Goal: Find specific page/section: Find specific page/section

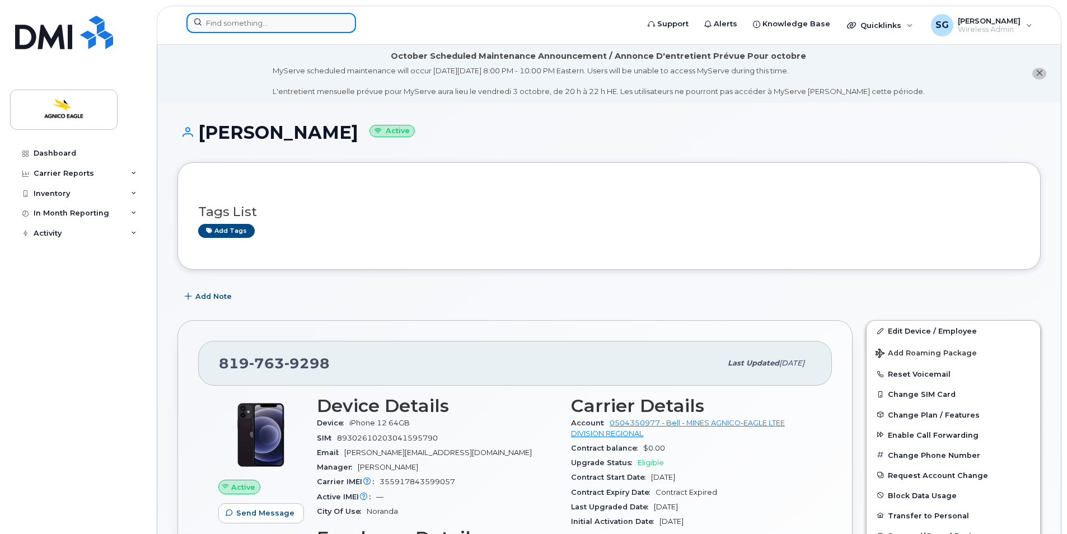
click at [277, 21] on input at bounding box center [271, 23] width 170 height 20
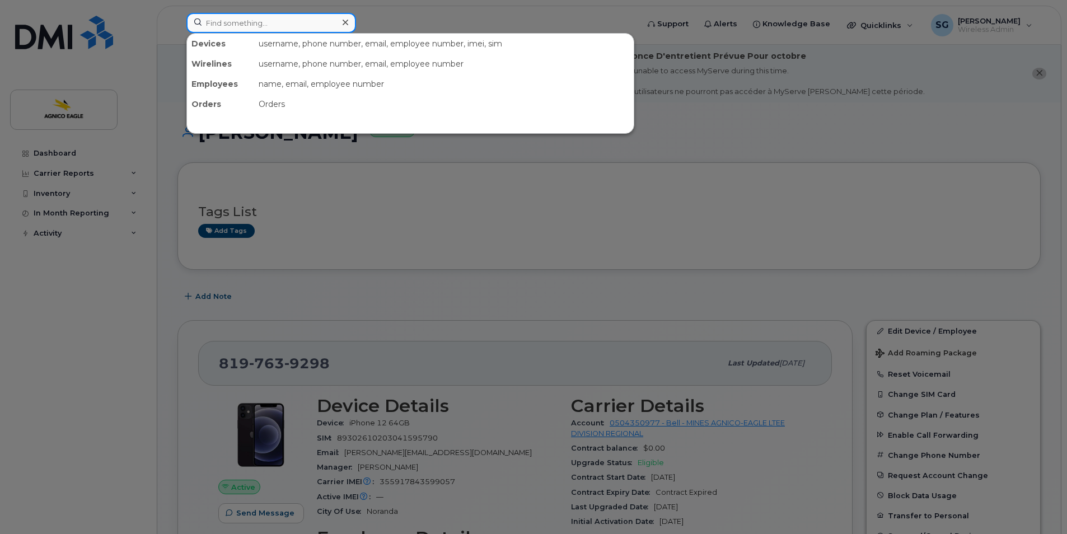
paste input "[PERSON_NAME]"
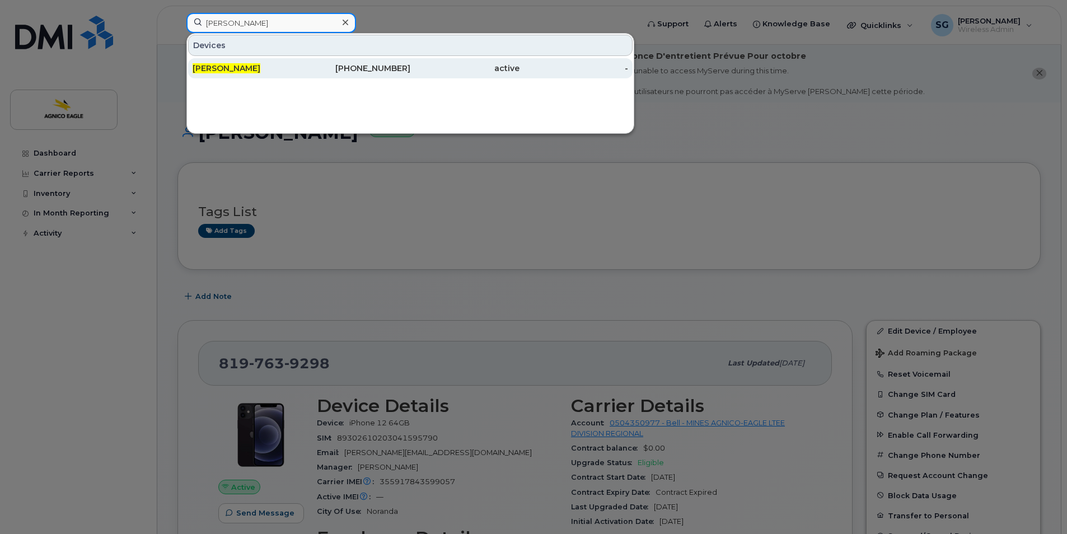
type input "[PERSON_NAME]"
click at [240, 64] on span "[PERSON_NAME]" at bounding box center [227, 68] width 68 height 10
